Goal: Task Accomplishment & Management: Manage account settings

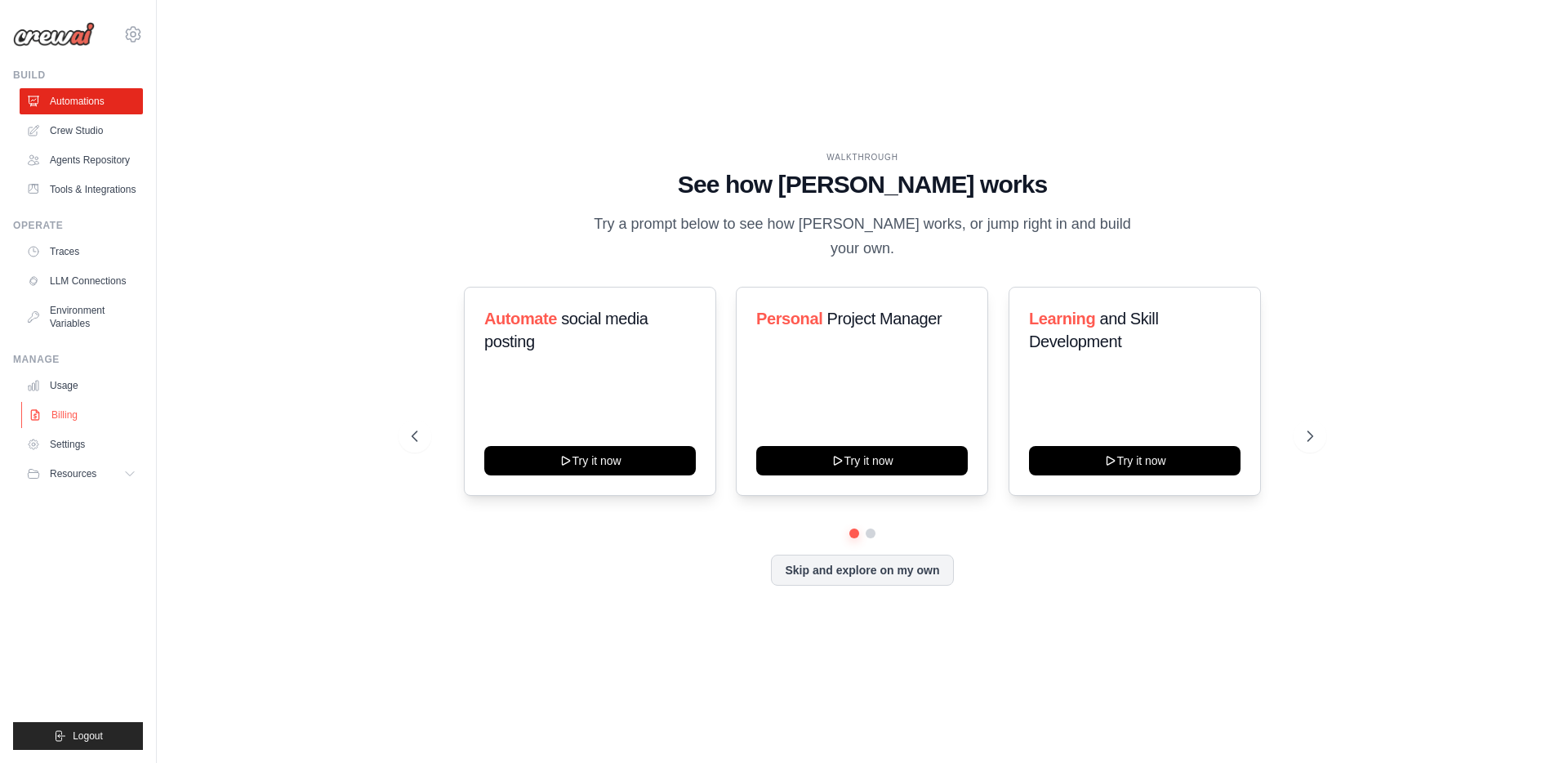
click at [66, 428] on link "Billing" at bounding box center [83, 415] width 123 height 26
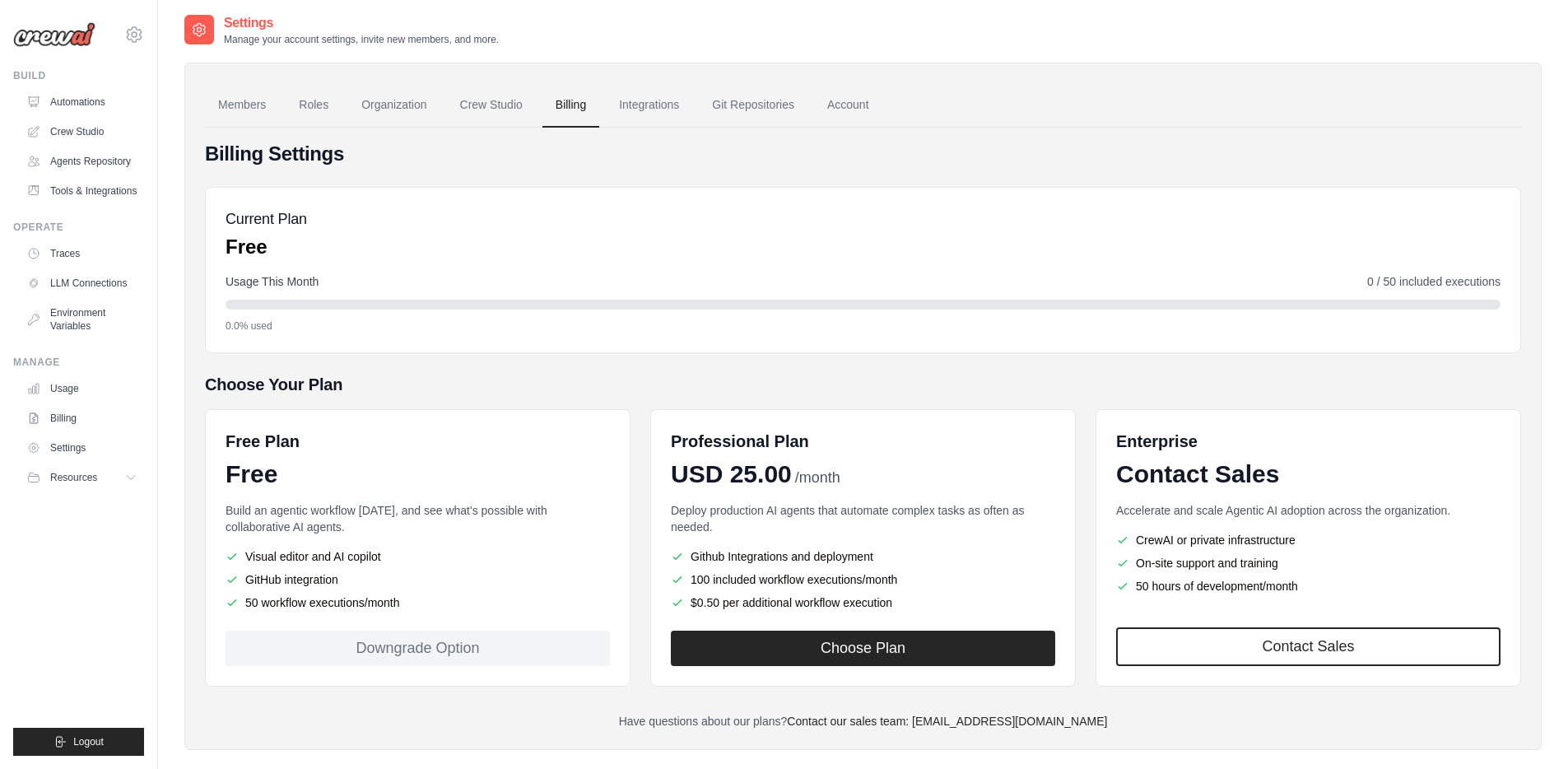
scroll to position [7, 0]
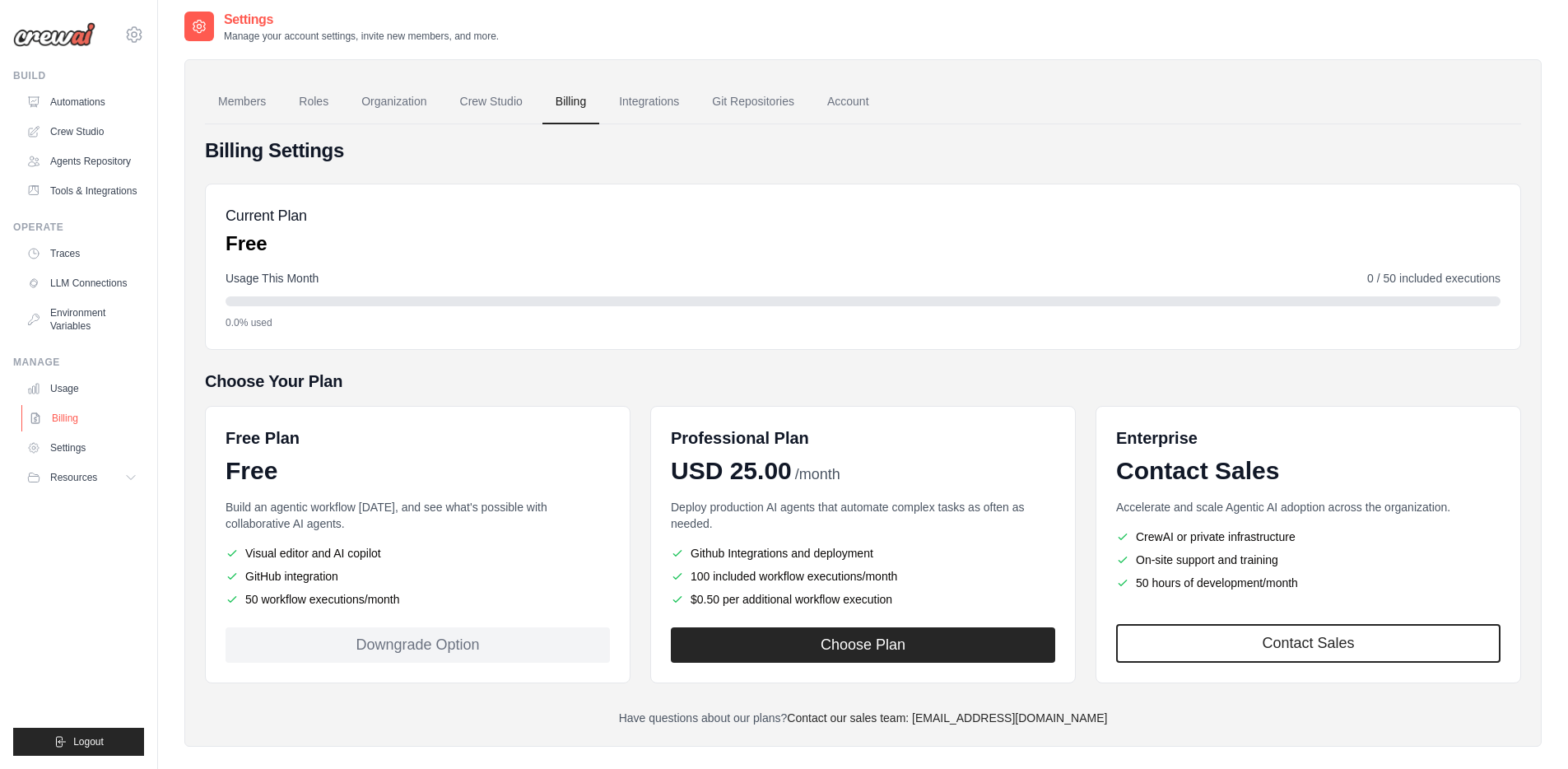
click at [99, 432] on link "Billing" at bounding box center [84, 418] width 124 height 27
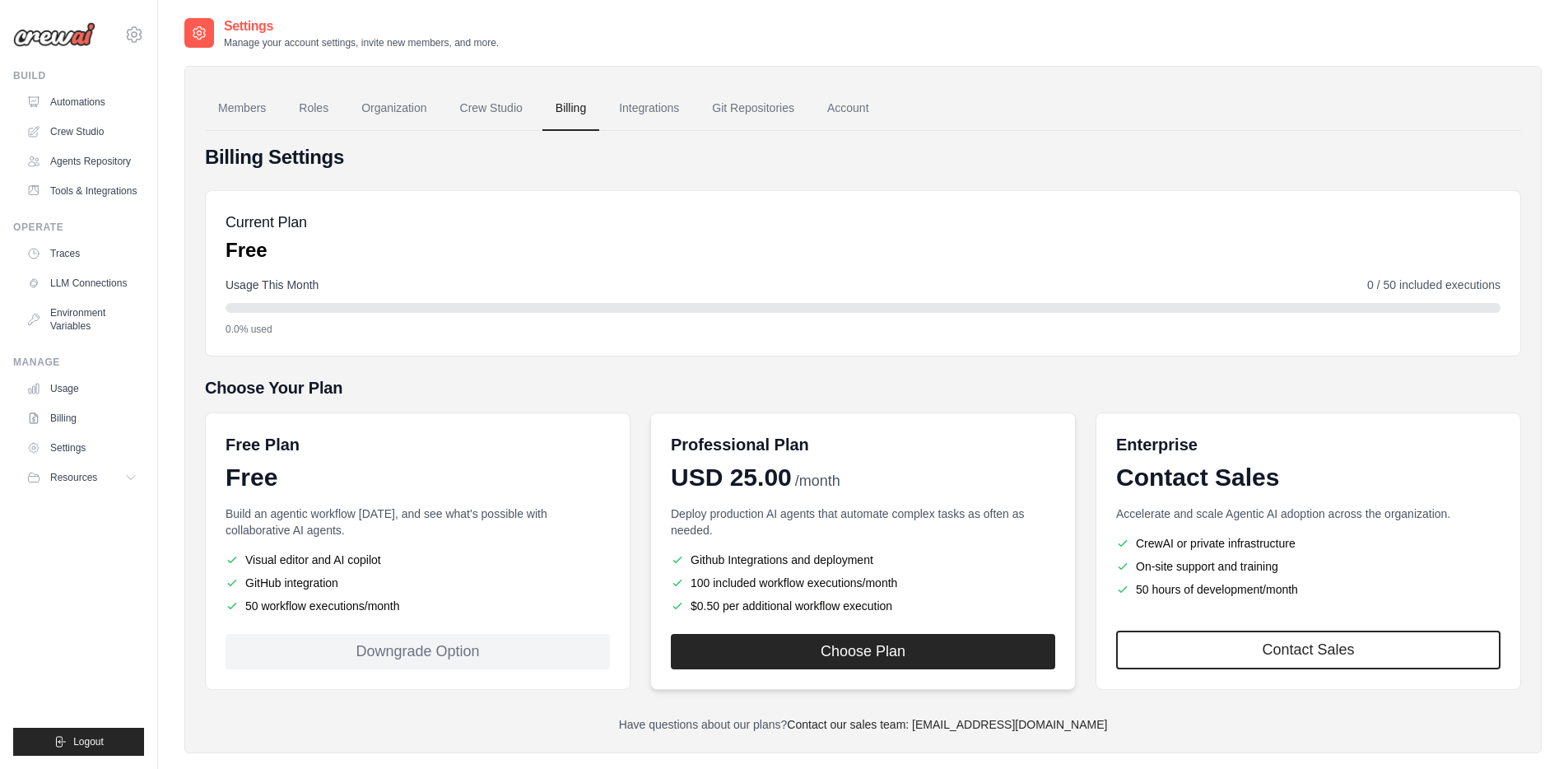
click at [819, 669] on div "Professional Plan USD 25.00 /month Deploy production AI agents that automate co…" at bounding box center [863, 550] width 426 height 277
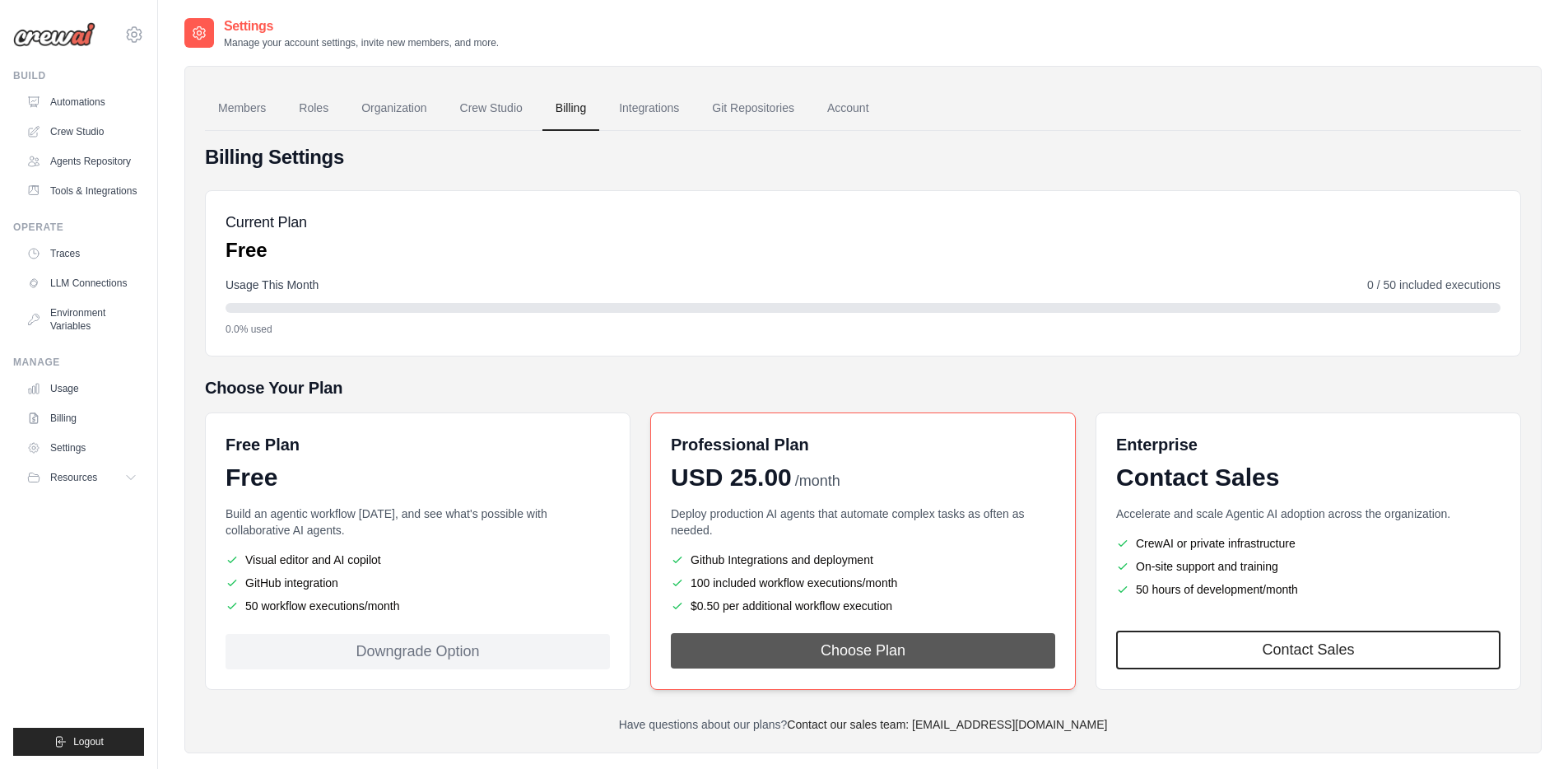
click at [824, 659] on button "Choose Plan" at bounding box center [863, 651] width 384 height 35
